Goal: Information Seeking & Learning: Learn about a topic

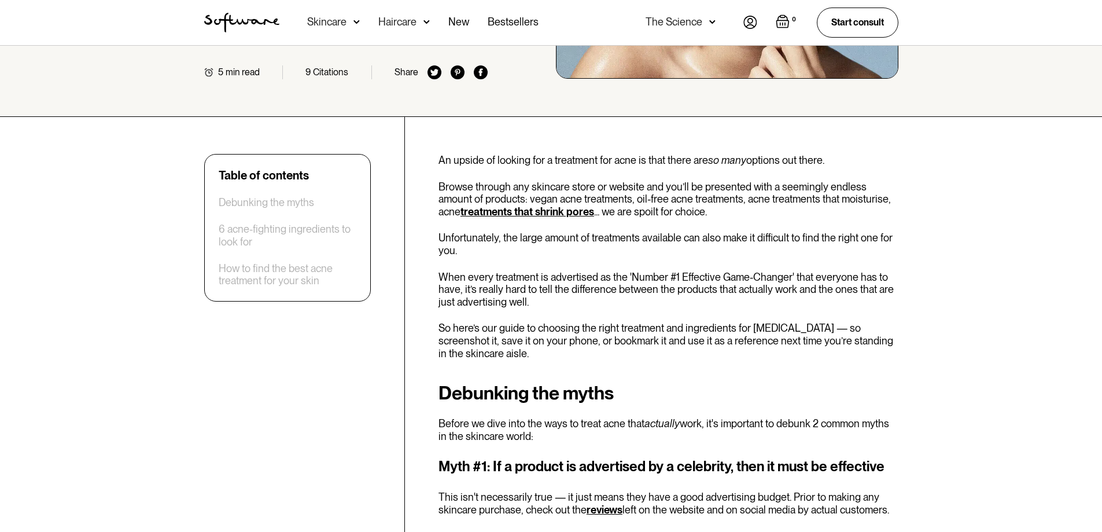
scroll to position [231, 0]
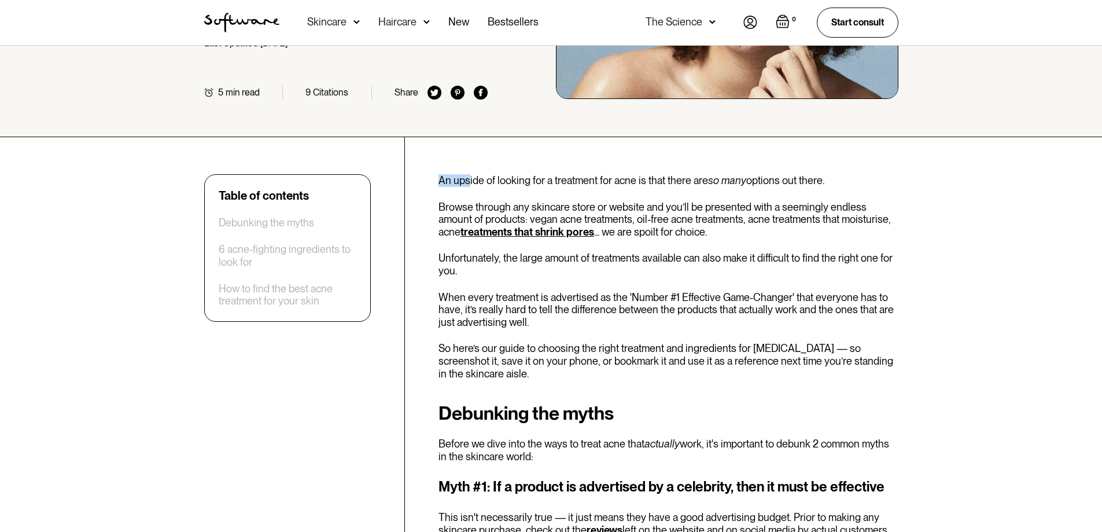
drag, startPoint x: 428, startPoint y: 172, endPoint x: 467, endPoint y: 163, distance: 40.4
drag, startPoint x: 663, startPoint y: 415, endPoint x: 439, endPoint y: 417, distance: 223.9
click at [439, 417] on h2 "Debunking the myths" at bounding box center [669, 413] width 460 height 21
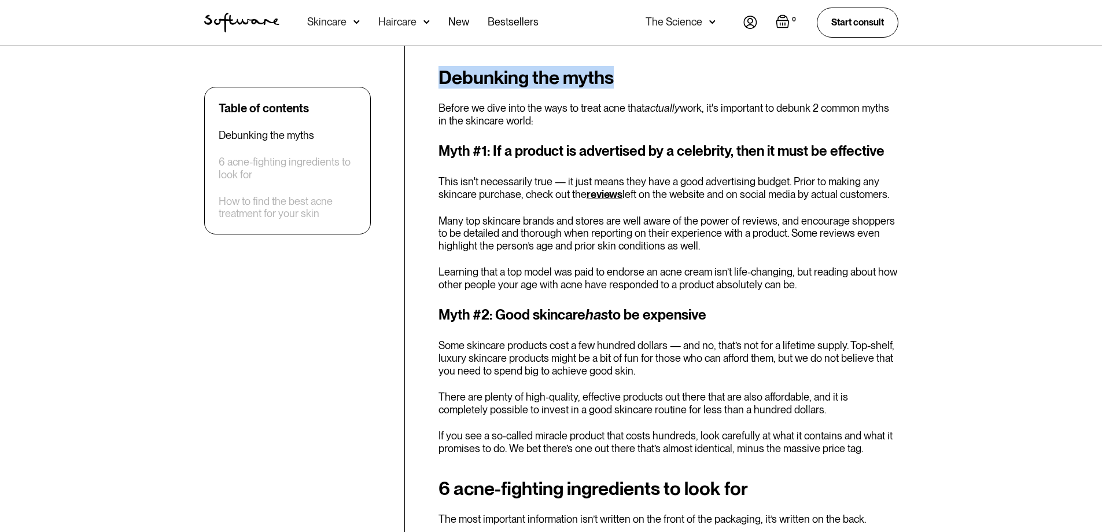
scroll to position [579, 0]
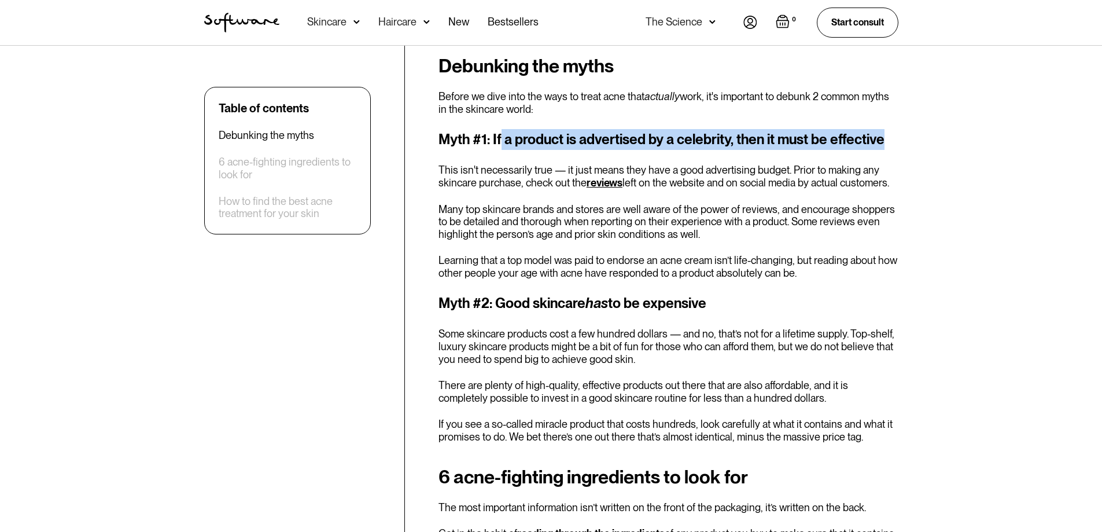
drag, startPoint x: 503, startPoint y: 145, endPoint x: 897, endPoint y: 142, distance: 394.0
click at [897, 142] on h3 "Myth #1: If a product is advertised by a celebrity, then it must be effective" at bounding box center [669, 139] width 460 height 21
click at [895, 142] on h3 "Myth #1: If a product is advertised by a celebrity, then it must be effective" at bounding box center [669, 139] width 460 height 21
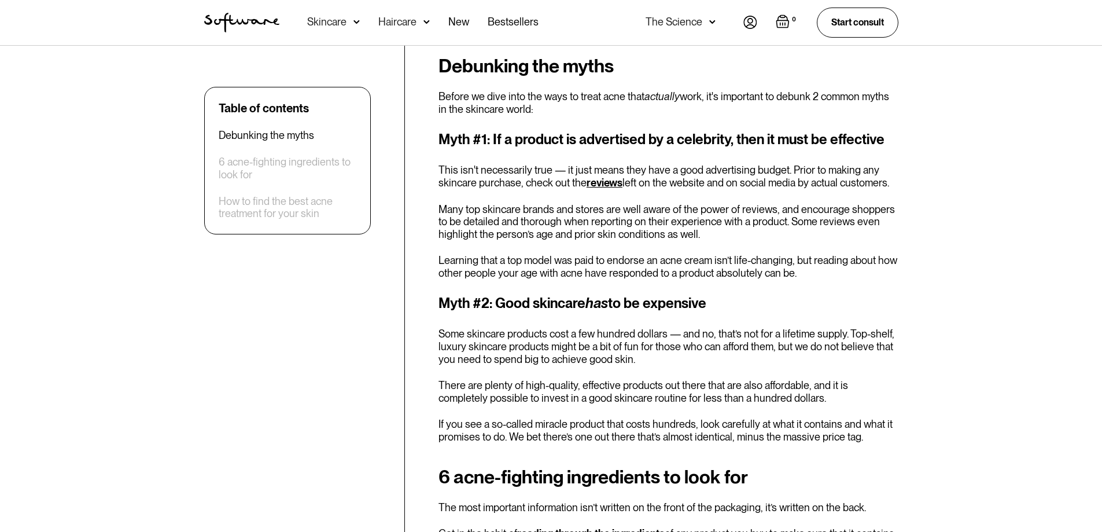
drag, startPoint x: 500, startPoint y: 301, endPoint x: 713, endPoint y: 298, distance: 212.9
click at [713, 298] on h3 "Myth #2: Good skincare has to be expensive" at bounding box center [669, 303] width 460 height 21
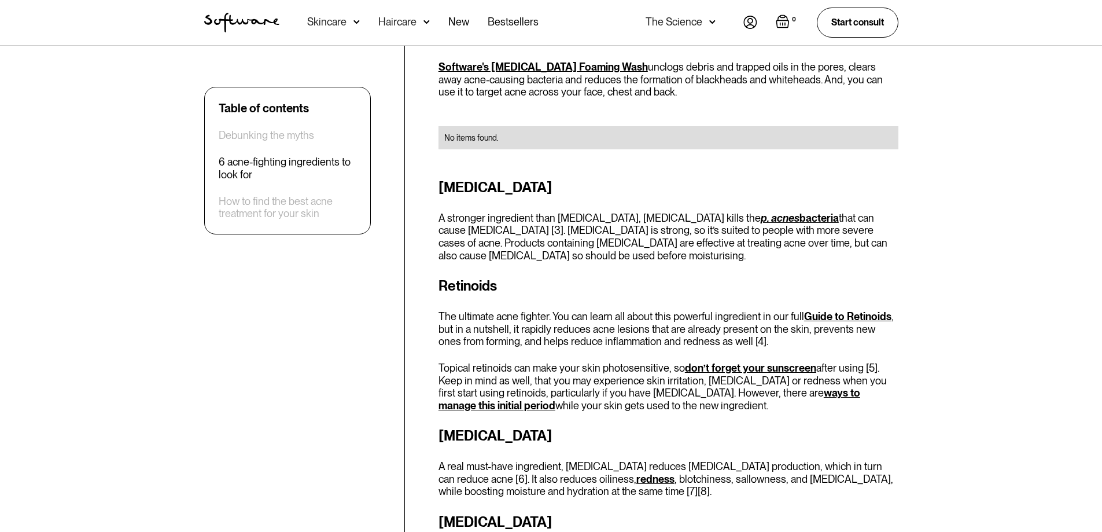
scroll to position [1215, 0]
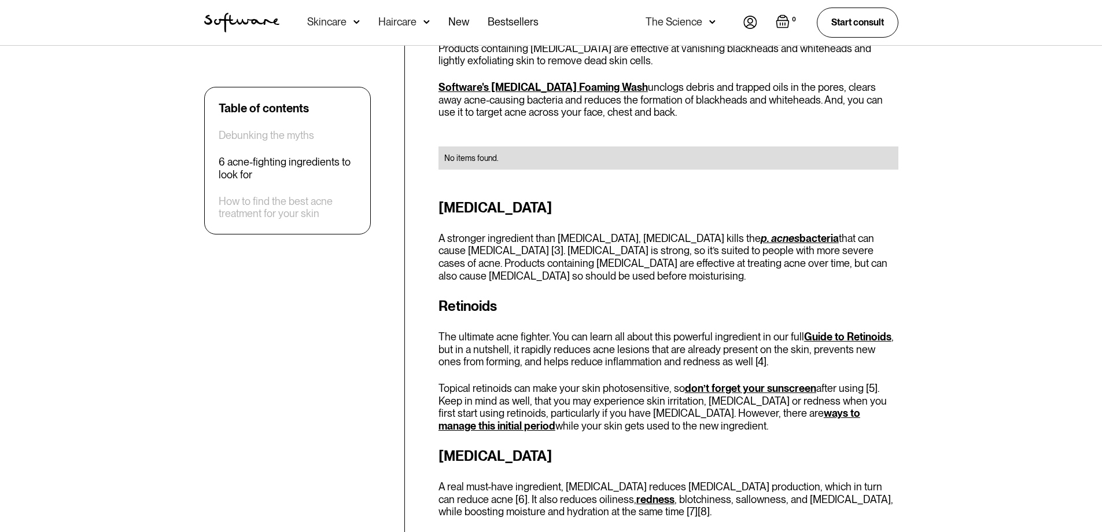
drag, startPoint x: 434, startPoint y: 206, endPoint x: 559, endPoint y: 211, distance: 124.5
click at [559, 211] on div "Table of contents Debunking the myths 6 acne-fighting ingredients to look for H…" at bounding box center [551, 366] width 722 height 2350
click at [505, 202] on h3 "[MEDICAL_DATA]" at bounding box center [669, 207] width 460 height 21
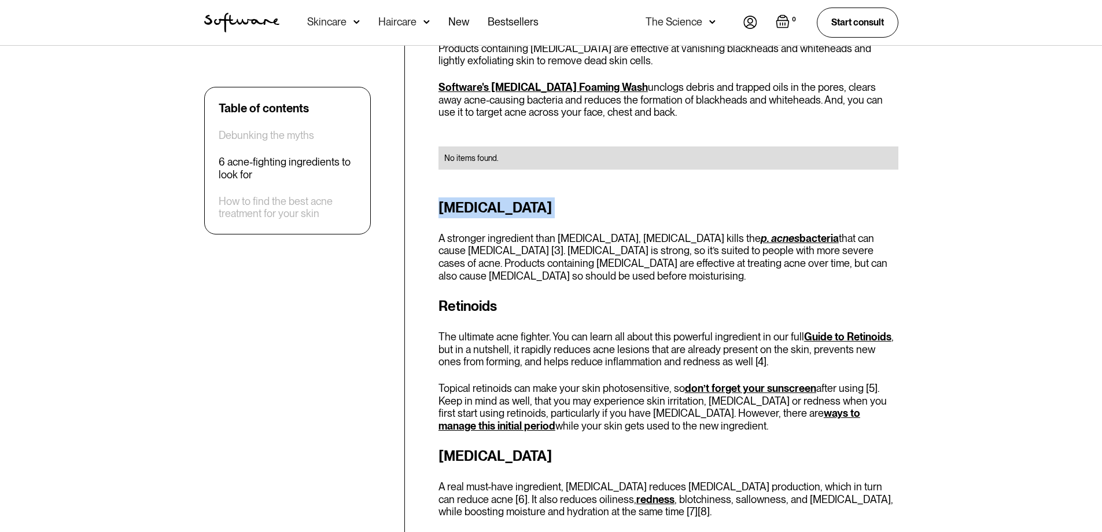
click at [506, 209] on h3 "[MEDICAL_DATA]" at bounding box center [669, 207] width 460 height 21
click at [572, 198] on h3 "[MEDICAL_DATA]" at bounding box center [669, 207] width 460 height 21
drag, startPoint x: 552, startPoint y: 206, endPoint x: 585, endPoint y: 203, distance: 33.1
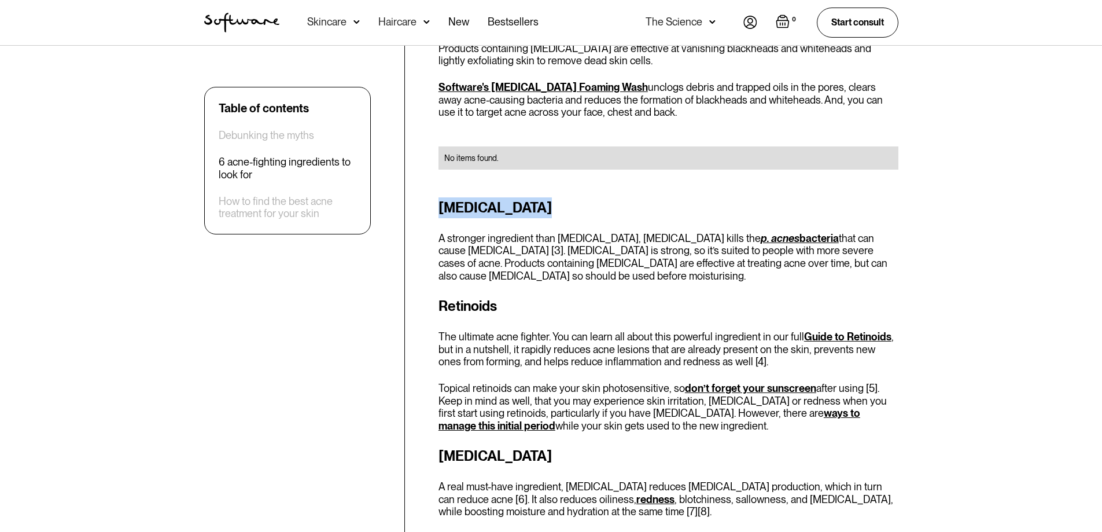
click at [585, 203] on div "Table of contents Debunking the myths 6 acne-fighting ingredients to look for H…" at bounding box center [551, 366] width 722 height 2350
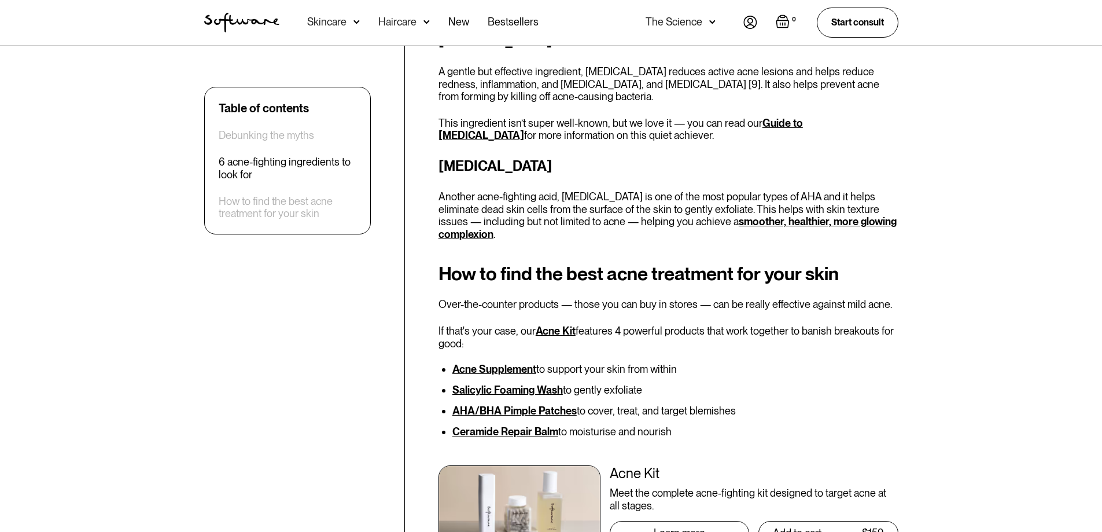
scroll to position [1736, 0]
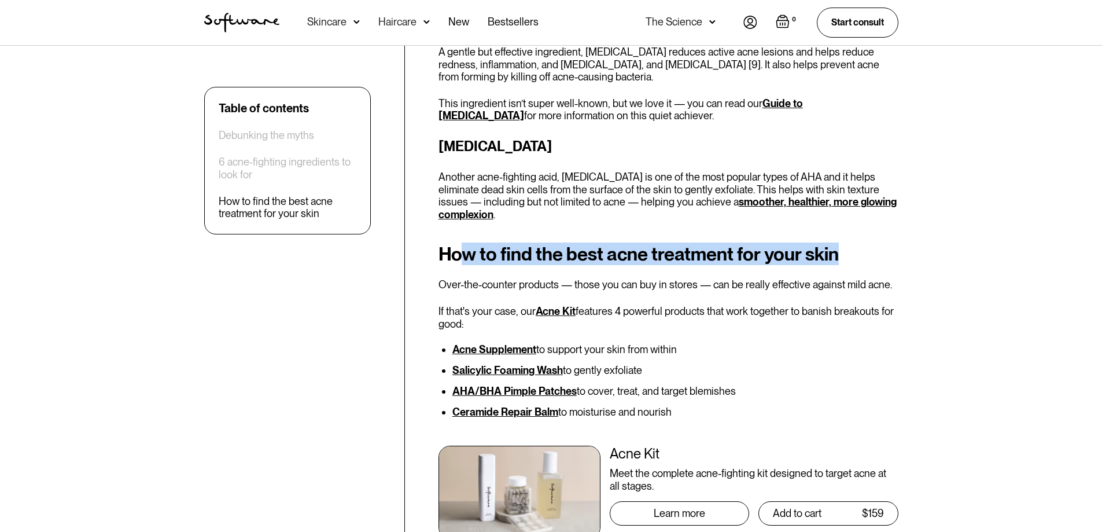
drag, startPoint x: 459, startPoint y: 249, endPoint x: 851, endPoint y: 249, distance: 391.7
click at [851, 249] on h2 "How to find the best acne treatment for your skin" at bounding box center [669, 254] width 460 height 21
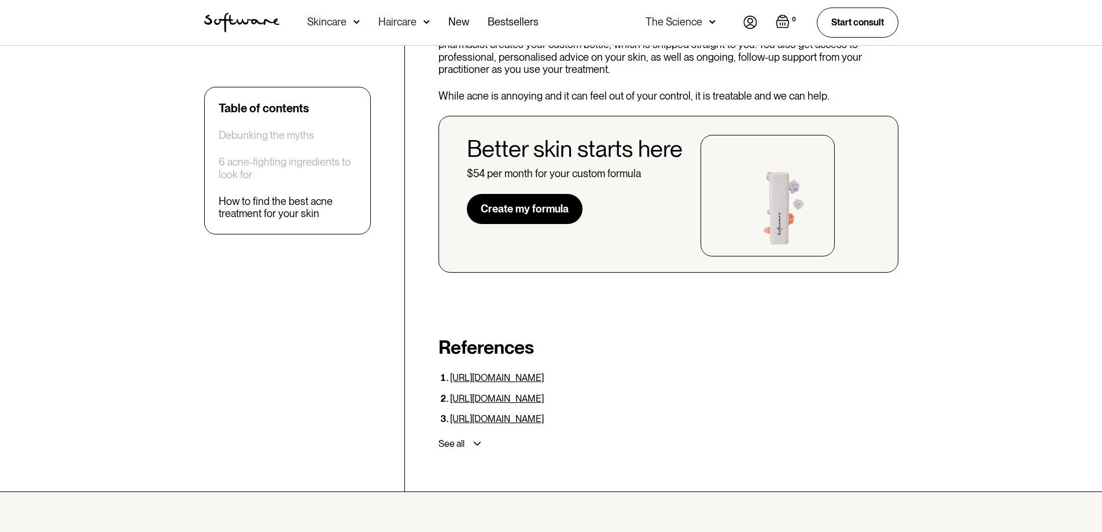
scroll to position [2314, 0]
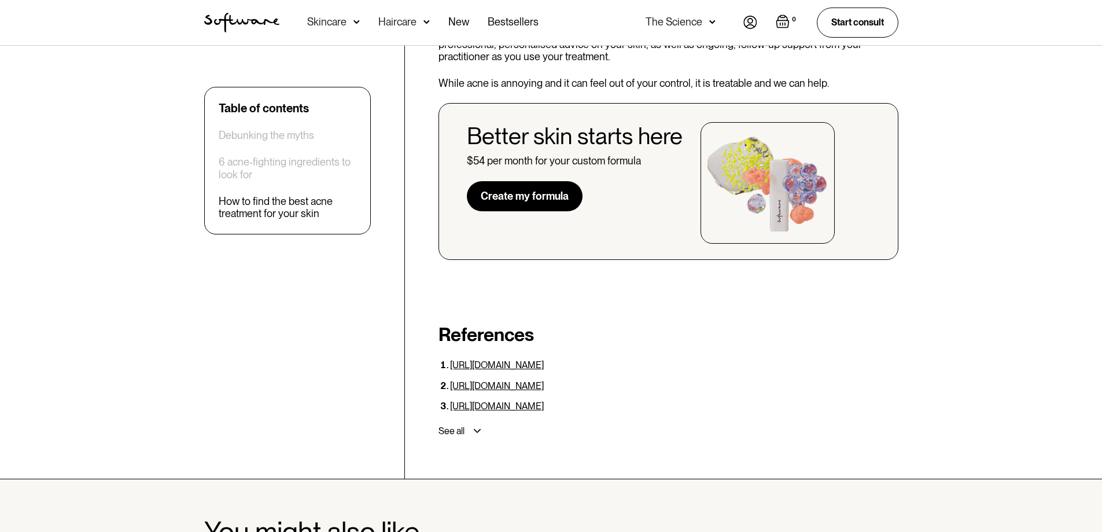
drag, startPoint x: 733, startPoint y: 408, endPoint x: 424, endPoint y: 355, distance: 313.6
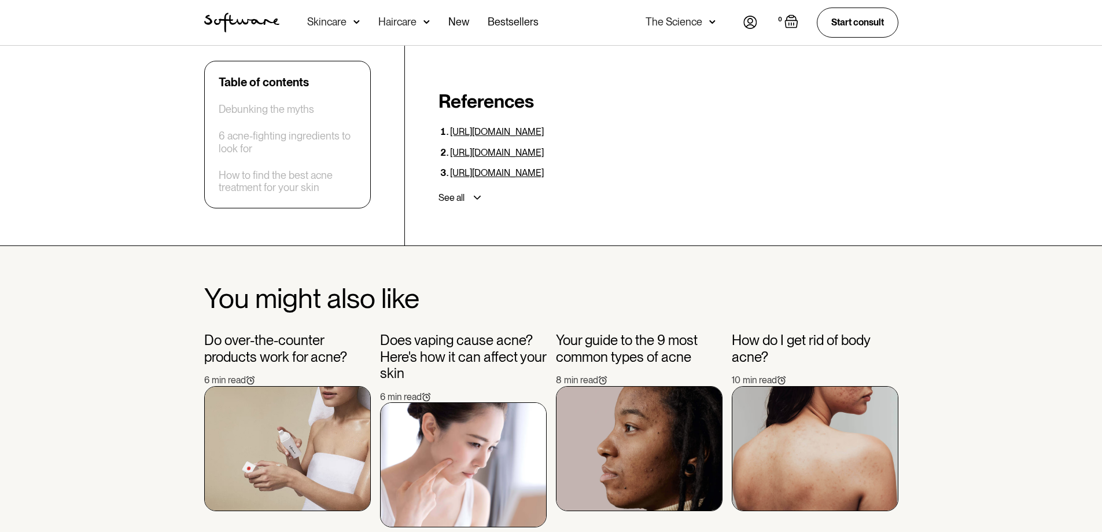
scroll to position [2661, 0]
